Goal: Check status: Check status

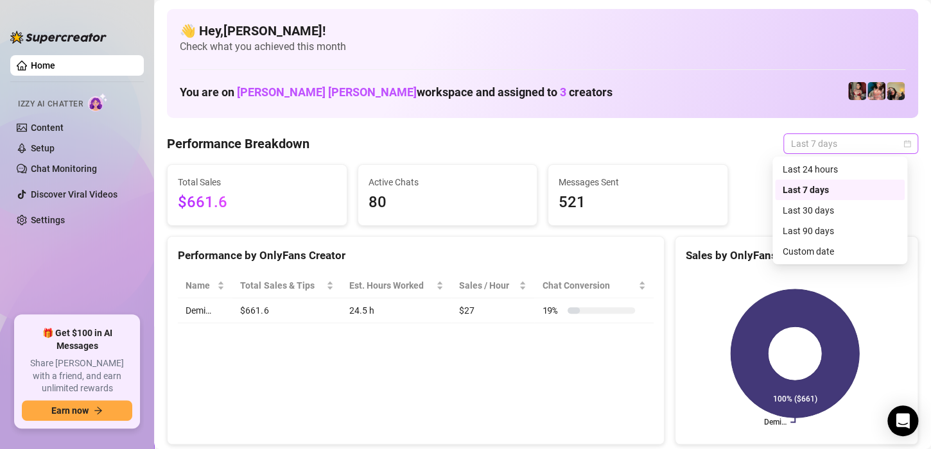
click at [877, 146] on span "Last 7 days" at bounding box center [850, 143] width 119 height 19
click at [808, 257] on div "Custom date" at bounding box center [839, 252] width 114 height 14
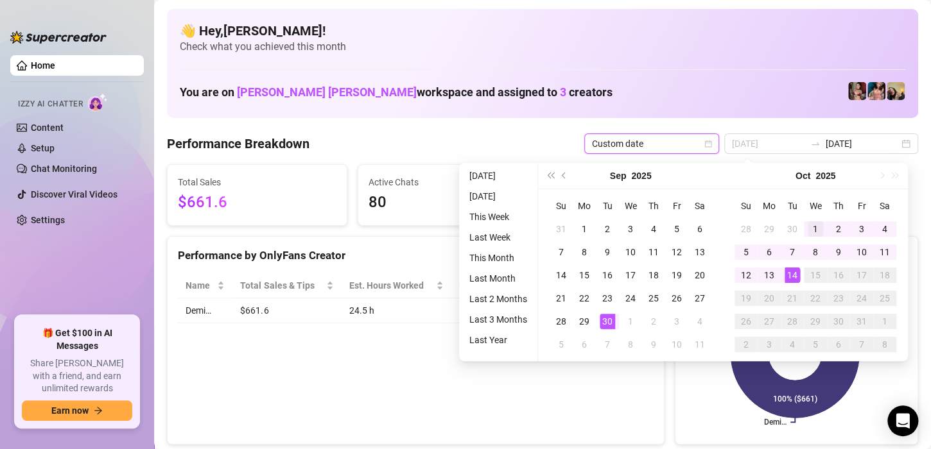
type input "[DATE]"
click at [815, 227] on div "1" at bounding box center [814, 228] width 15 height 15
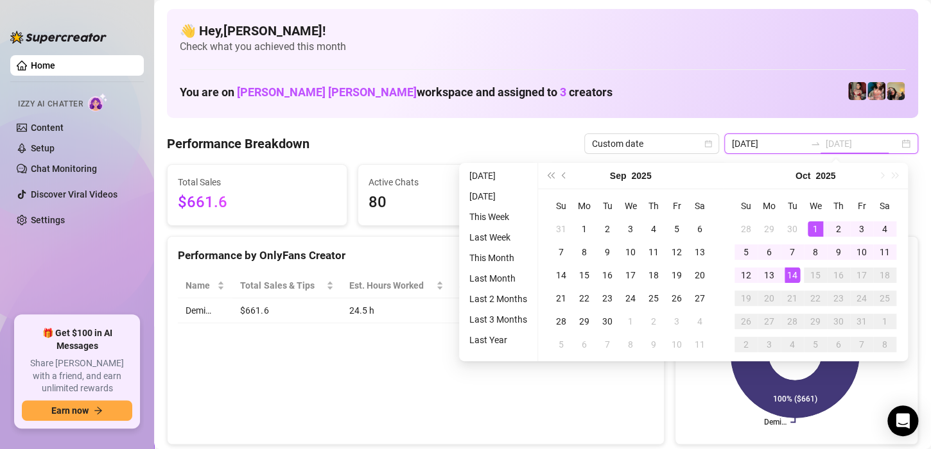
type input "[DATE]"
click at [793, 274] on div "14" at bounding box center [791, 275] width 15 height 15
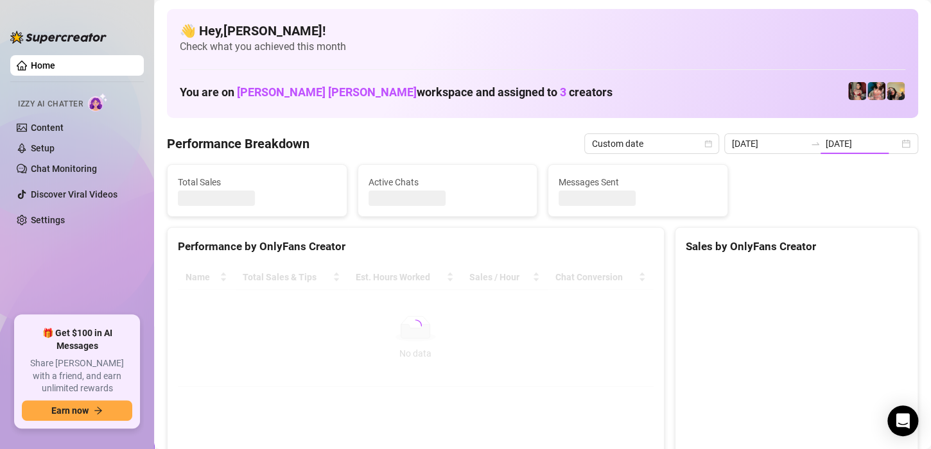
type input "[DATE]"
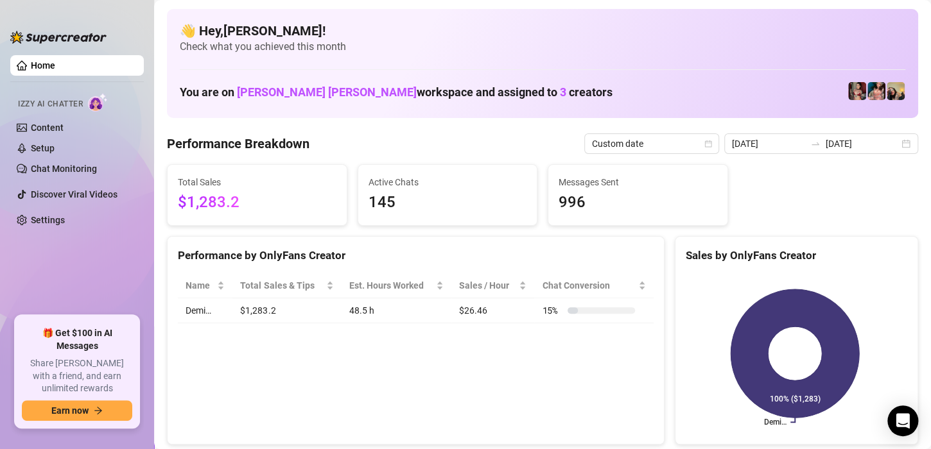
click at [460, 377] on div "Performance by OnlyFans Creator Name Total Sales & Tips Est. Hours Worked Sales…" at bounding box center [415, 340] width 497 height 209
